Goal: Register for event/course: Sign up to attend an event or enroll in a course

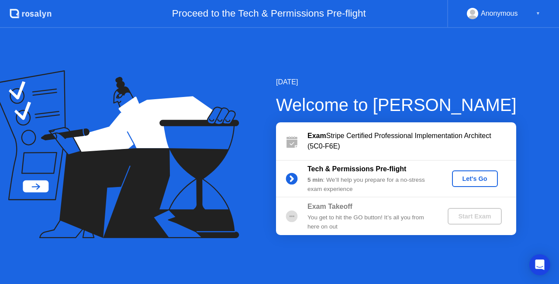
click at [484, 179] on div "Let's Go" at bounding box center [474, 178] width 39 height 7
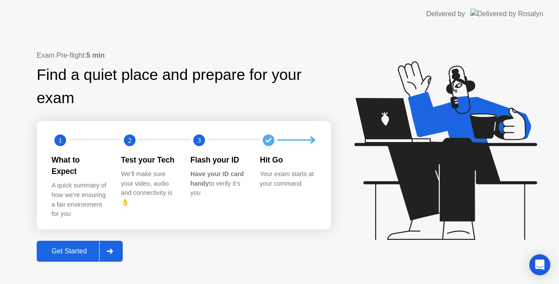
click at [69, 247] on div "Get Started" at bounding box center [69, 251] width 60 height 8
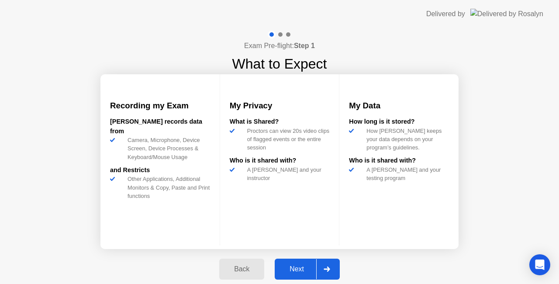
click at [299, 267] on div "Next" at bounding box center [296, 269] width 39 height 8
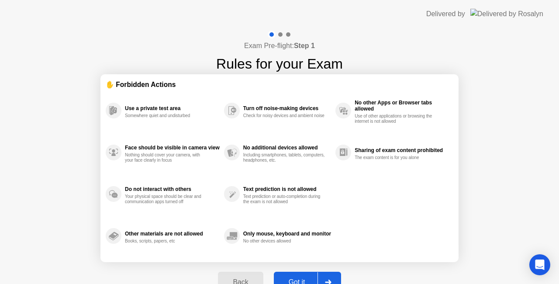
click at [299, 267] on div "Back Got it" at bounding box center [279, 282] width 133 height 40
click at [299, 278] on div "Got it" at bounding box center [296, 282] width 41 height 8
select select "**********"
select select "*******"
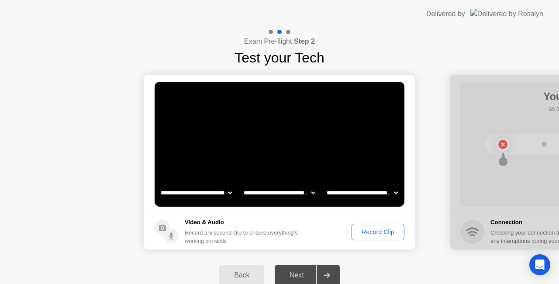
click at [305, 276] on div "Next" at bounding box center [296, 275] width 39 height 8
click at [383, 231] on div "Record Clip" at bounding box center [377, 231] width 47 height 7
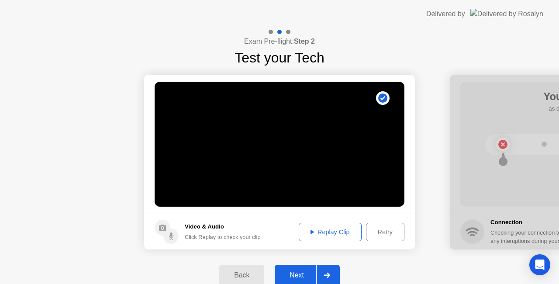
click at [296, 272] on div "Next" at bounding box center [296, 275] width 39 height 8
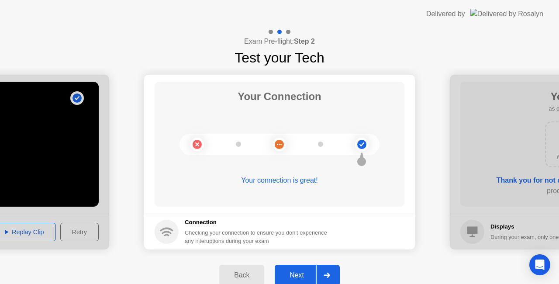
click at [306, 274] on div "Next" at bounding box center [296, 275] width 39 height 8
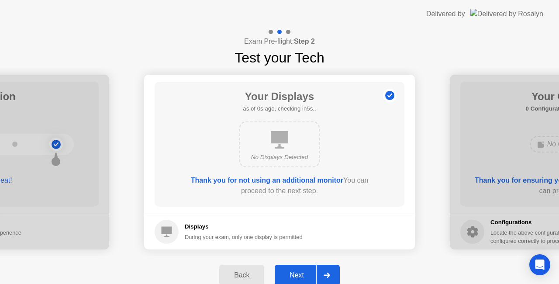
click at [293, 271] on div "Next" at bounding box center [296, 275] width 39 height 8
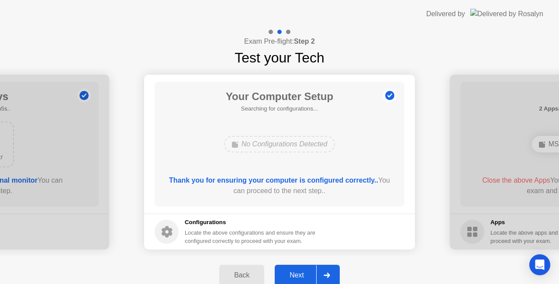
click at [296, 274] on div "Next" at bounding box center [296, 275] width 39 height 8
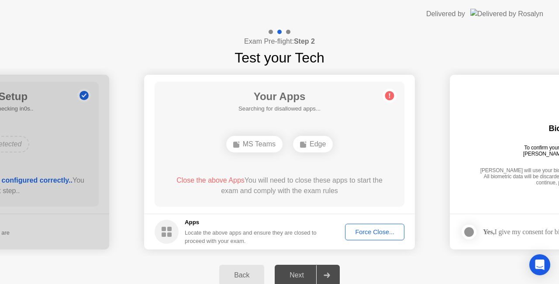
click at [380, 235] on div "Force Close..." at bounding box center [374, 231] width 53 height 7
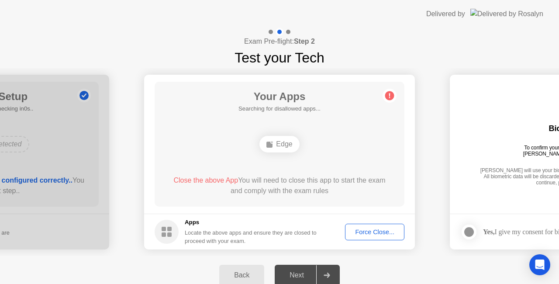
click at [301, 271] on div "Next" at bounding box center [296, 275] width 39 height 8
click at [362, 233] on div "Force Close..." at bounding box center [374, 231] width 53 height 7
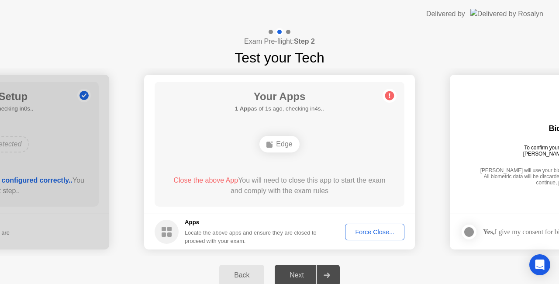
click at [362, 232] on div "Force Close..." at bounding box center [374, 231] width 53 height 7
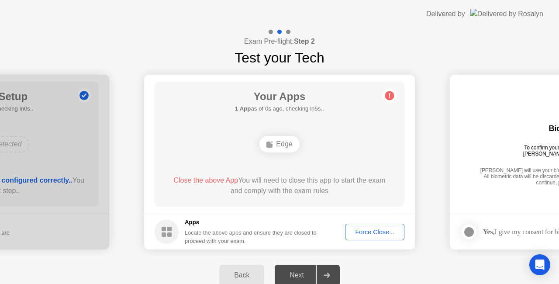
click at [298, 272] on div "Next" at bounding box center [296, 275] width 39 height 8
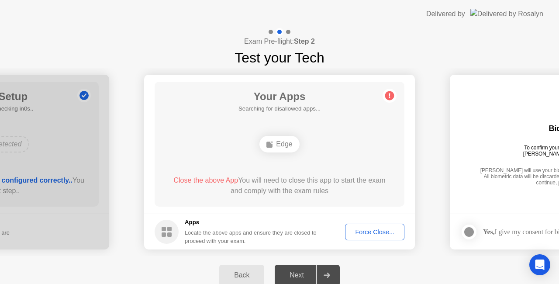
click at [298, 272] on div "Next" at bounding box center [296, 275] width 39 height 8
click at [288, 145] on div "Edge" at bounding box center [279, 144] width 40 height 17
click at [375, 233] on div "Force Close..." at bounding box center [374, 231] width 53 height 7
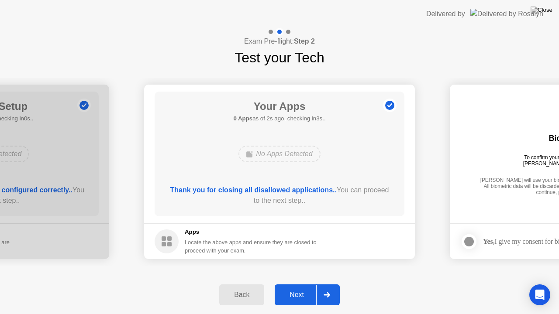
click at [305, 283] on div "Next" at bounding box center [296, 295] width 39 height 8
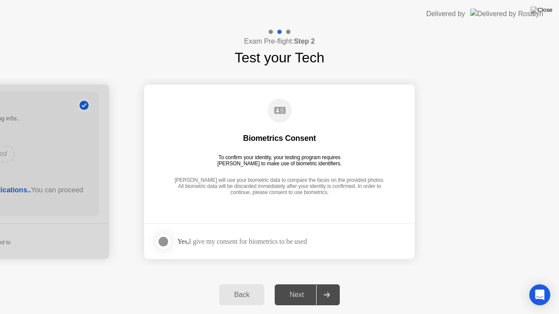
click at [235, 242] on div "Yes, I give my consent for biometrics to be used" at bounding box center [242, 241] width 130 height 8
click at [167, 243] on div at bounding box center [163, 242] width 10 height 10
click at [307, 283] on div "Next" at bounding box center [296, 295] width 39 height 8
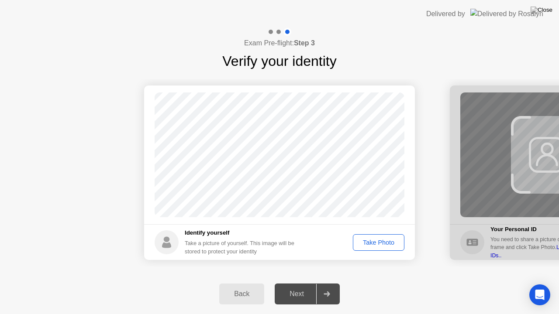
click at [376, 246] on div "Take Photo" at bounding box center [378, 242] width 45 height 7
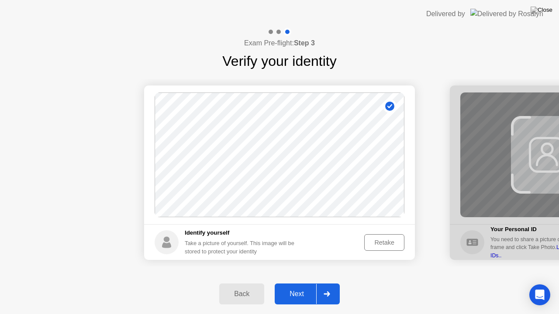
click at [303, 283] on div "Next" at bounding box center [296, 294] width 39 height 8
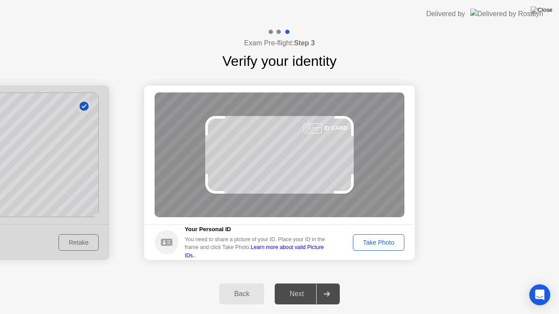
click at [379, 245] on div "Take Photo" at bounding box center [378, 242] width 45 height 7
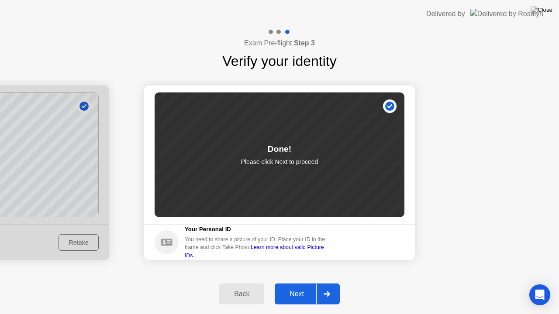
click at [281, 283] on div "Next" at bounding box center [296, 294] width 39 height 8
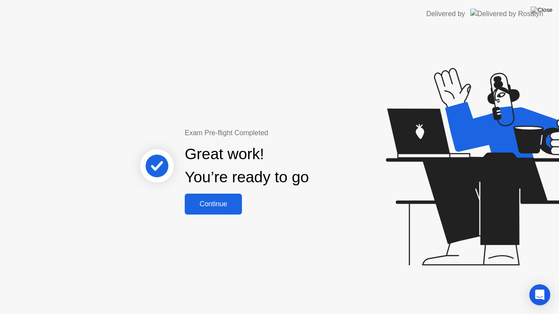
click at [232, 210] on button "Continue" at bounding box center [213, 204] width 57 height 21
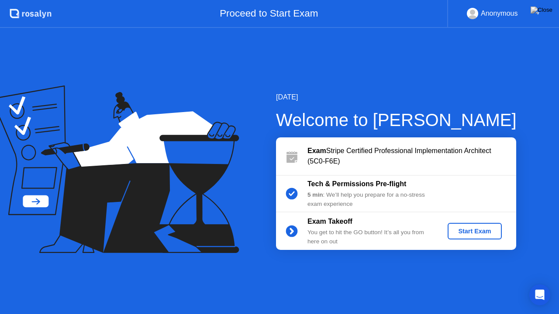
click at [484, 230] on div "Start Exam" at bounding box center [474, 231] width 47 height 7
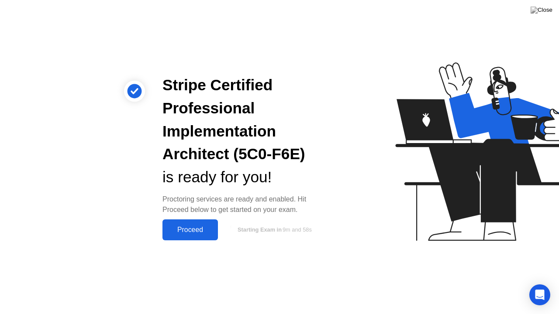
click at [201, 226] on div "Proceed" at bounding box center [190, 230] width 50 height 8
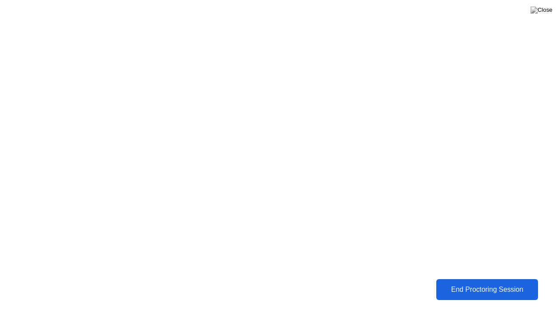
click at [517, 283] on div "End Proctoring Session" at bounding box center [487, 290] width 96 height 8
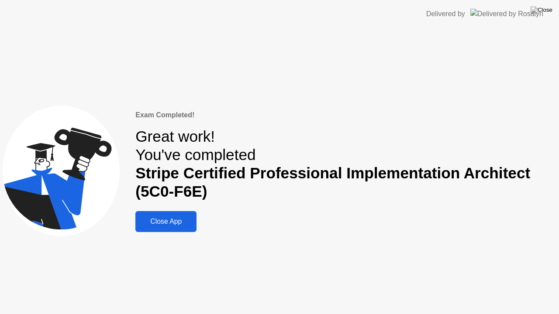
click at [189, 224] on div "Close App" at bounding box center [166, 222] width 56 height 8
